Goal: Task Accomplishment & Management: Use online tool/utility

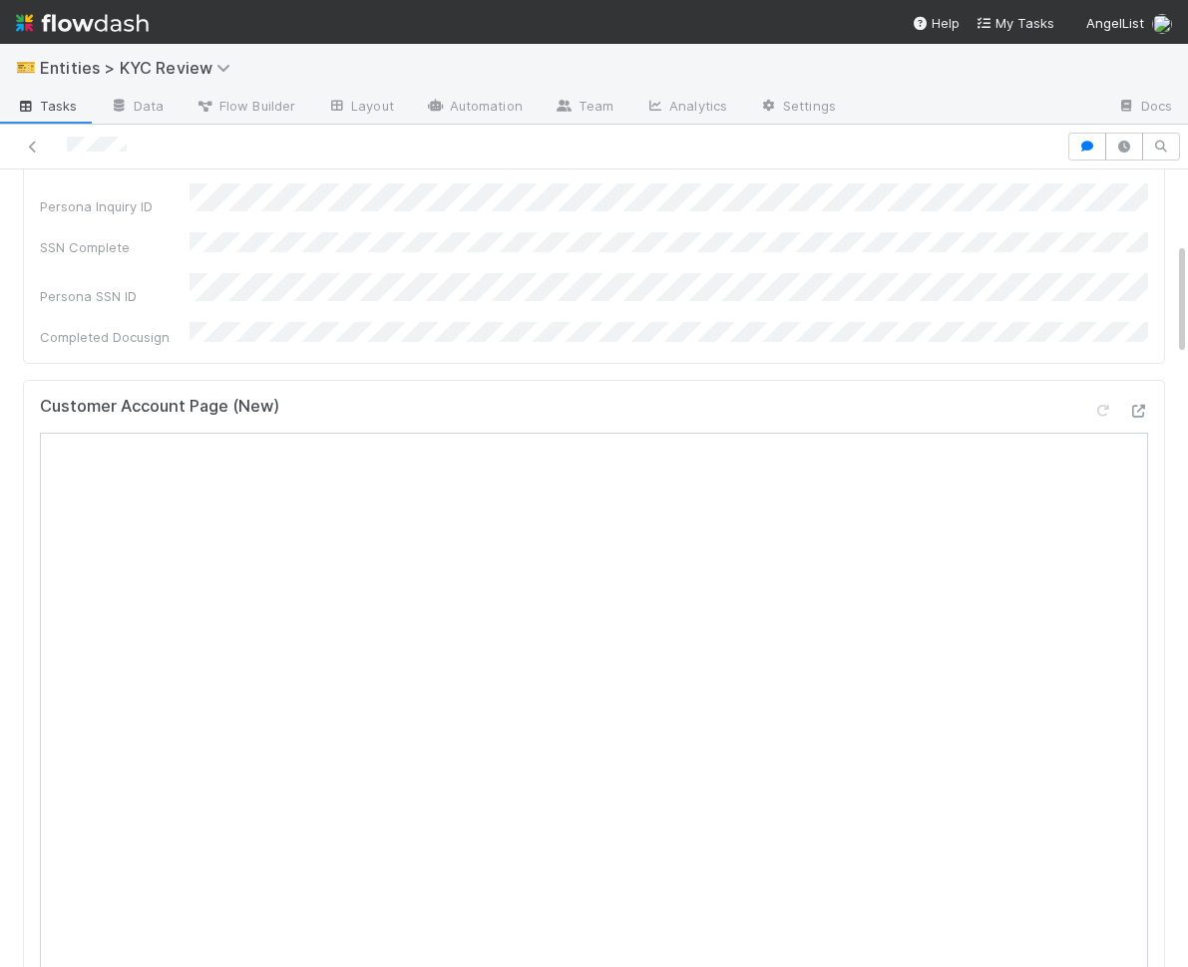
scroll to position [609, 0]
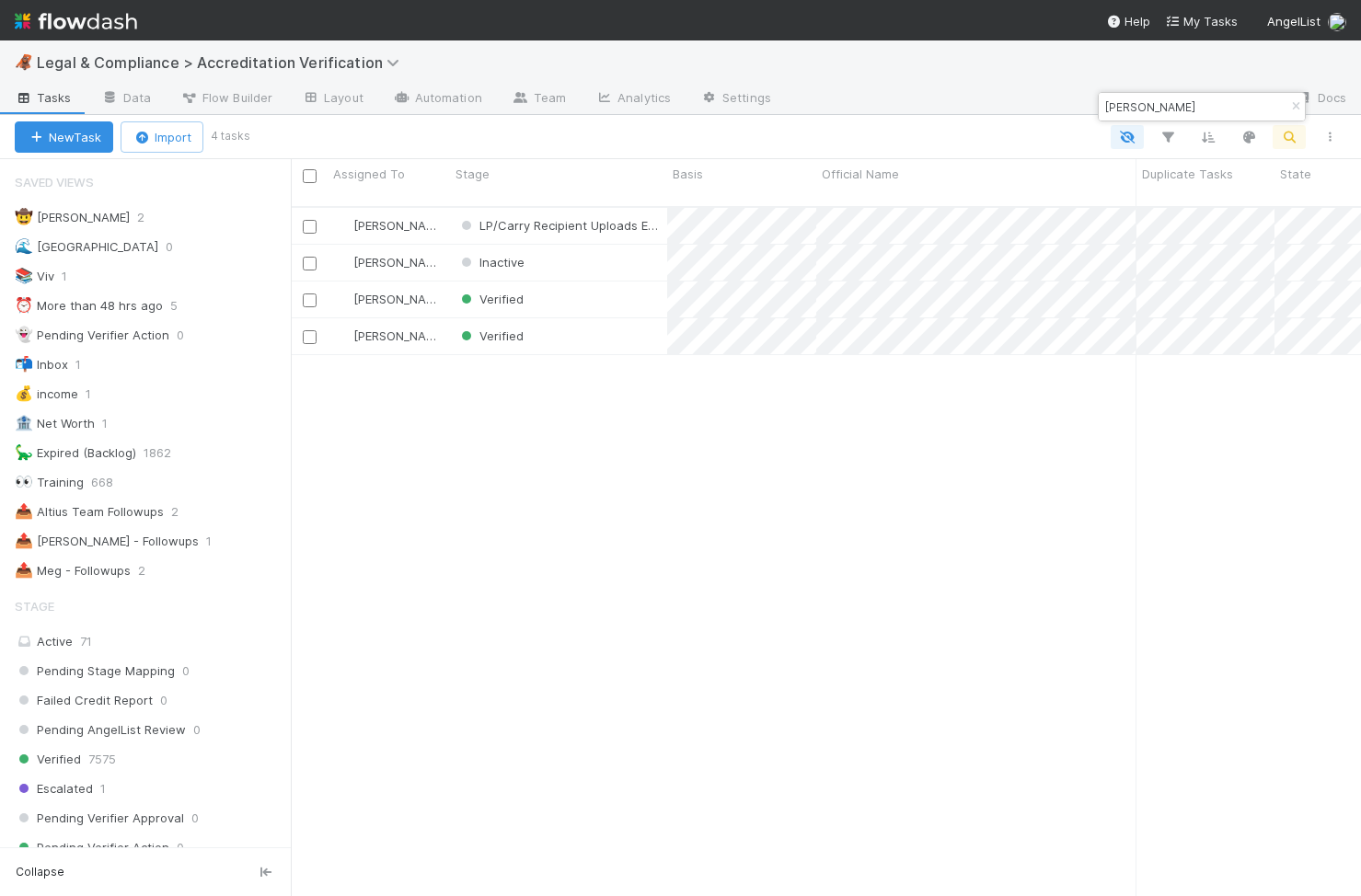
scroll to position [704, 1070]
click at [1187, 96] on input "[PERSON_NAME]" at bounding box center [1193, 107] width 184 height 22
paste input "[PERSON_NAME]"
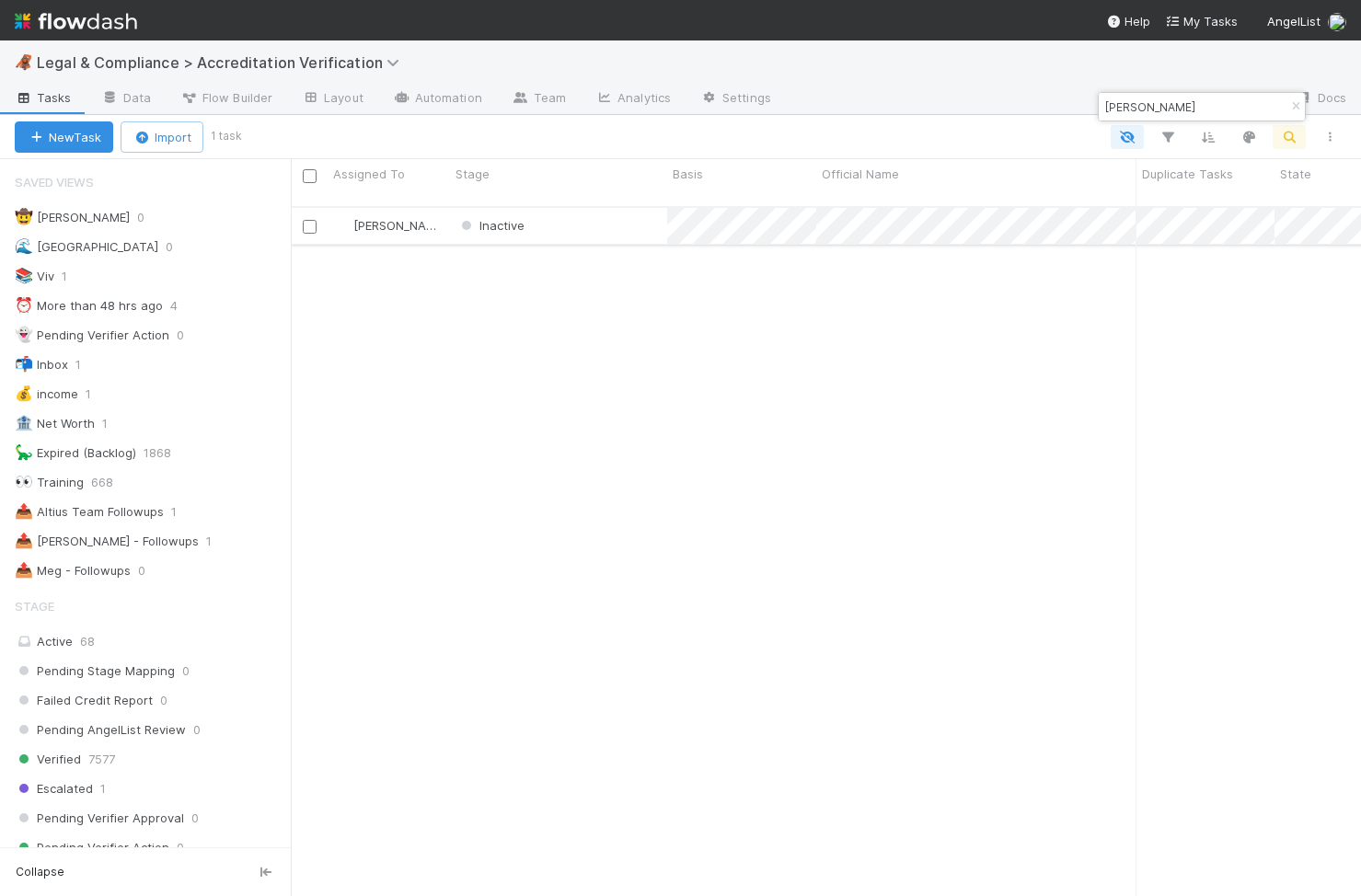
type input "[PERSON_NAME]"
click at [598, 208] on div "Inactive" at bounding box center [558, 225] width 217 height 36
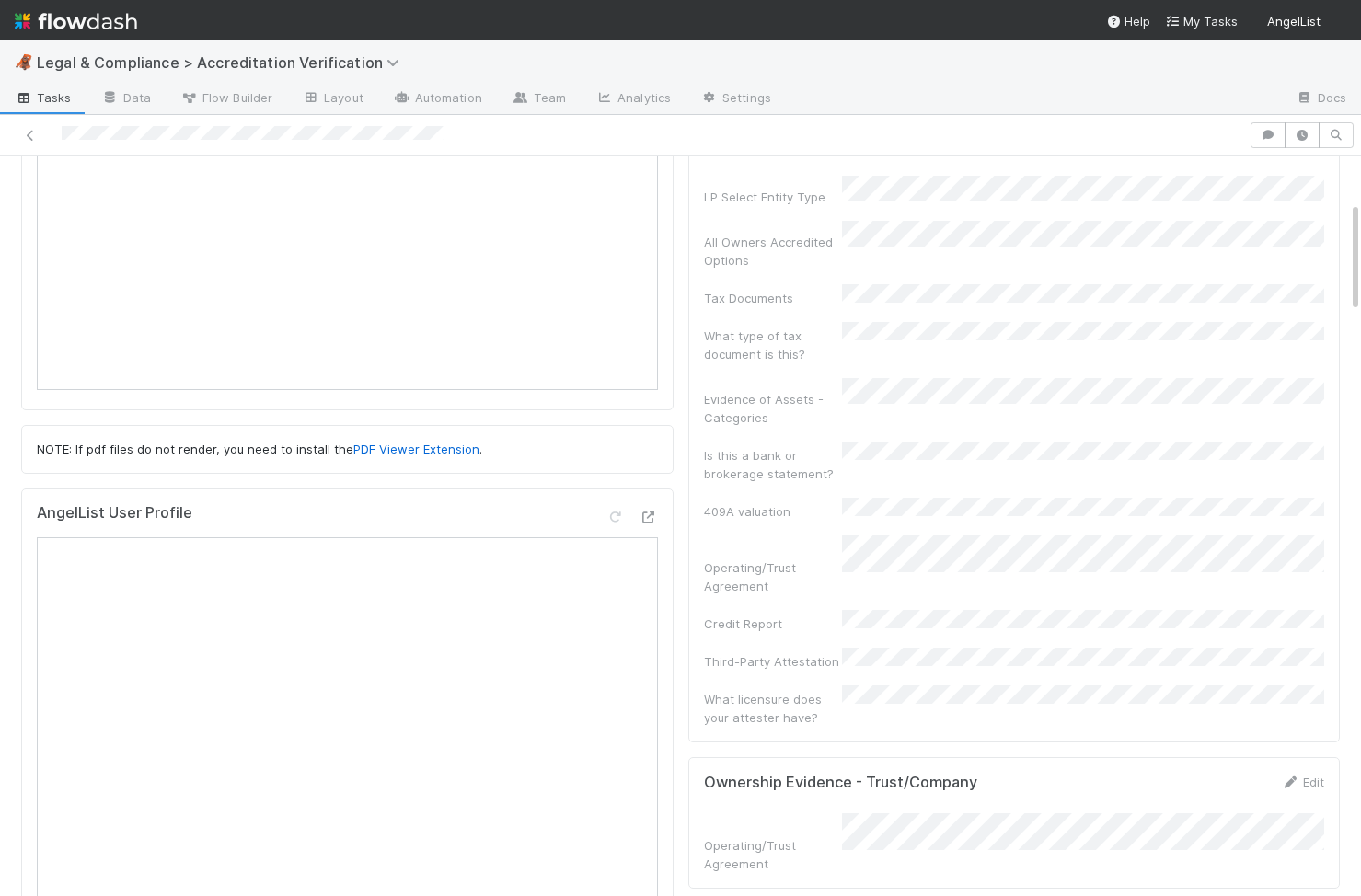
scroll to position [397, 0]
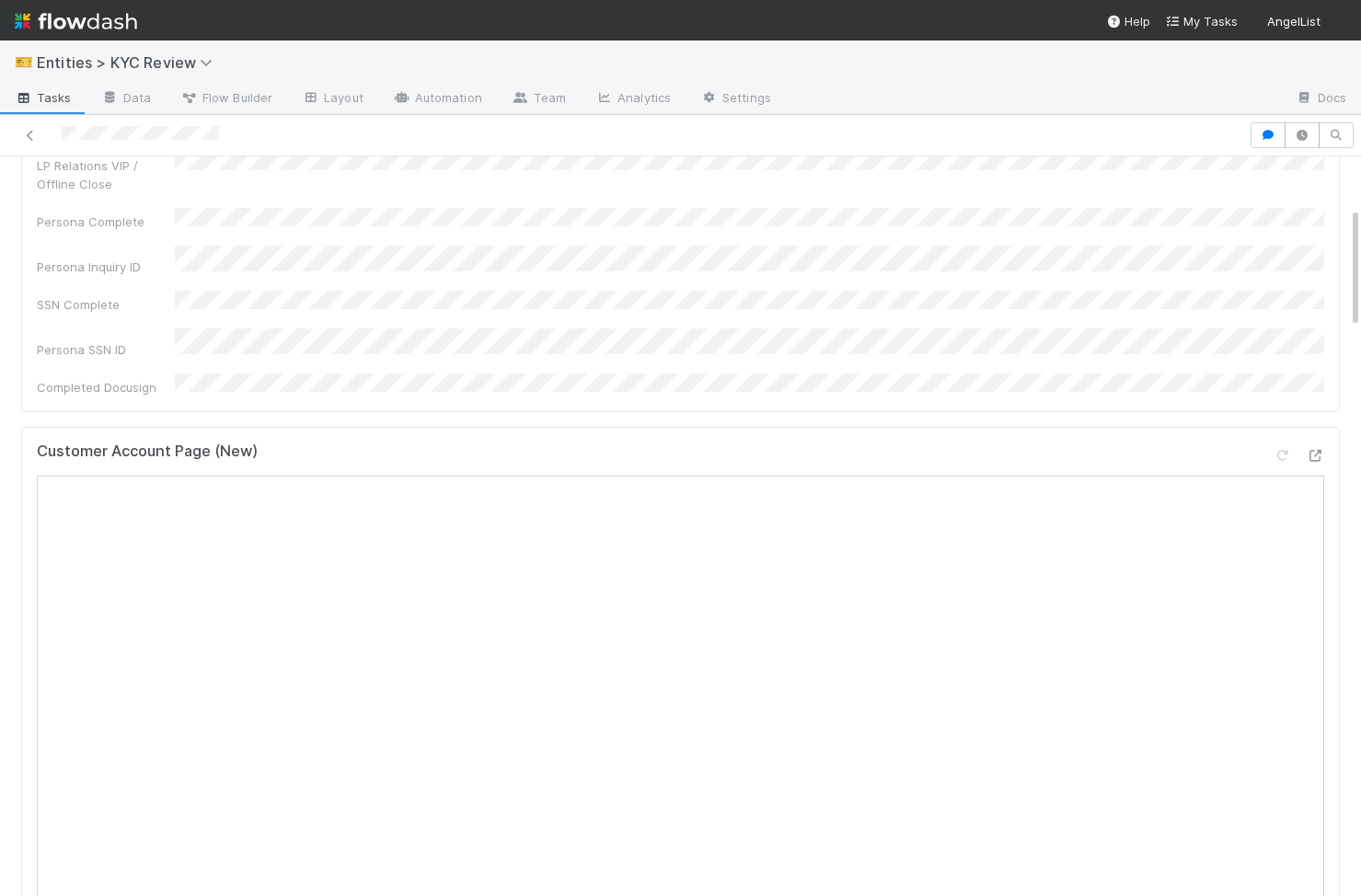
scroll to position [611, 0]
